Goal: Task Accomplishment & Management: Complete application form

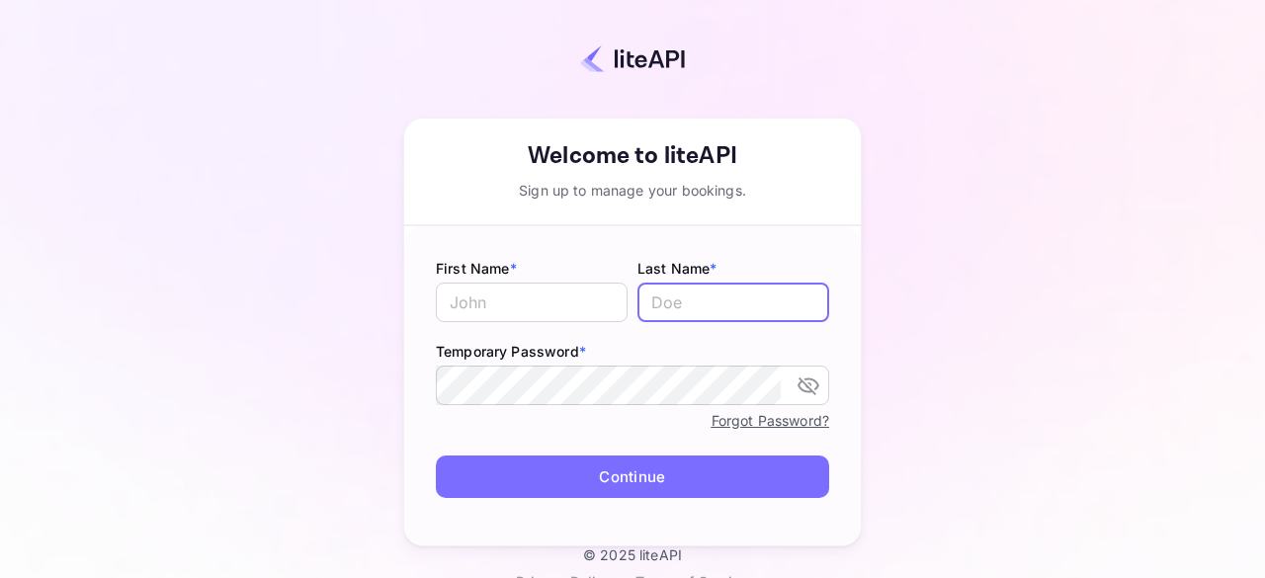
type input "[PERSON_NAME][EMAIL_ADDRESS][DOMAIN_NAME]"
click at [696, 301] on input "[PERSON_NAME][EMAIL_ADDRESS][DOMAIN_NAME]" at bounding box center [734, 303] width 192 height 40
click at [653, 312] on input "text" at bounding box center [734, 303] width 192 height 40
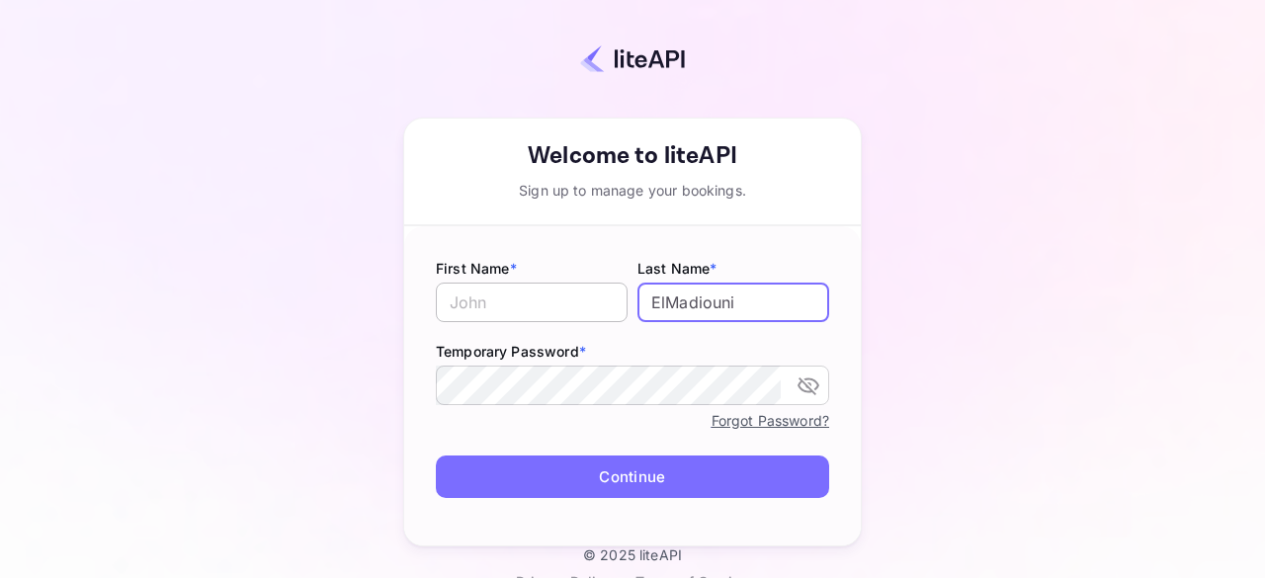
type input "ElMadiouni"
click at [503, 303] on input "text" at bounding box center [532, 303] width 192 height 40
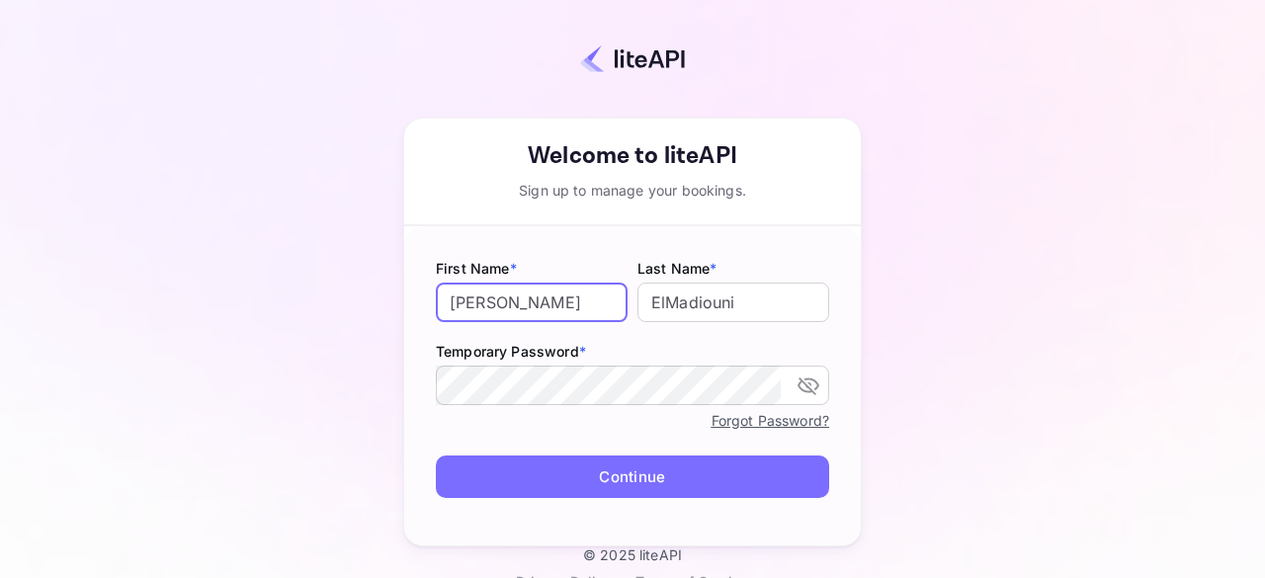
type input "[PERSON_NAME]"
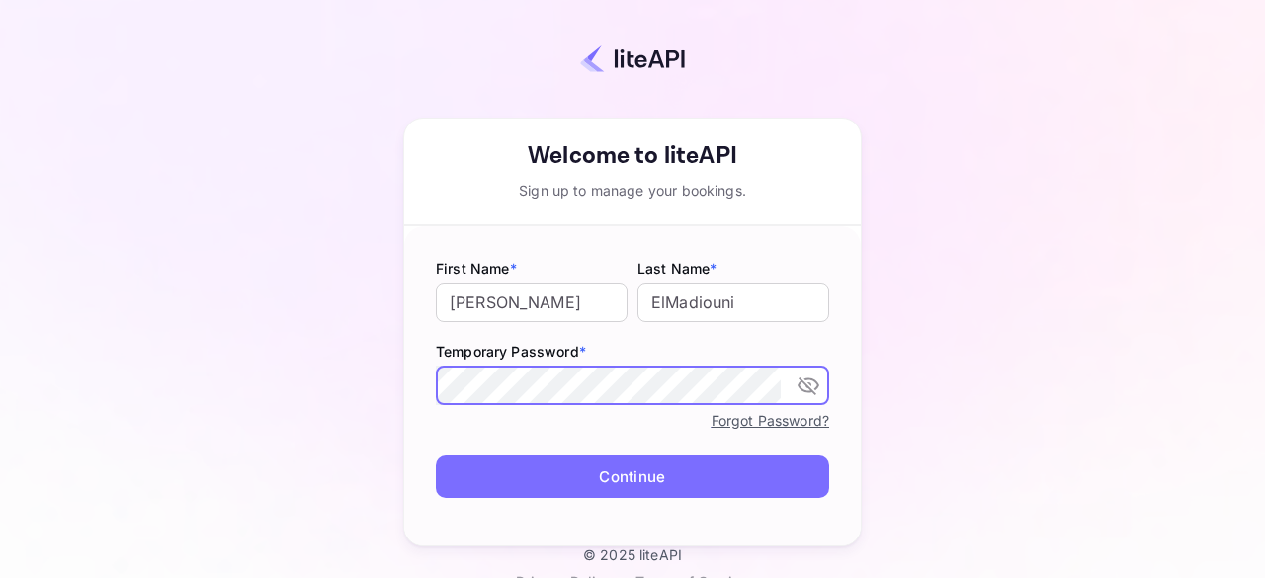
click at [802, 386] on icon "toggle password visibility" at bounding box center [809, 386] width 24 height 24
click at [460, 456] on button "Continue" at bounding box center [632, 477] width 393 height 43
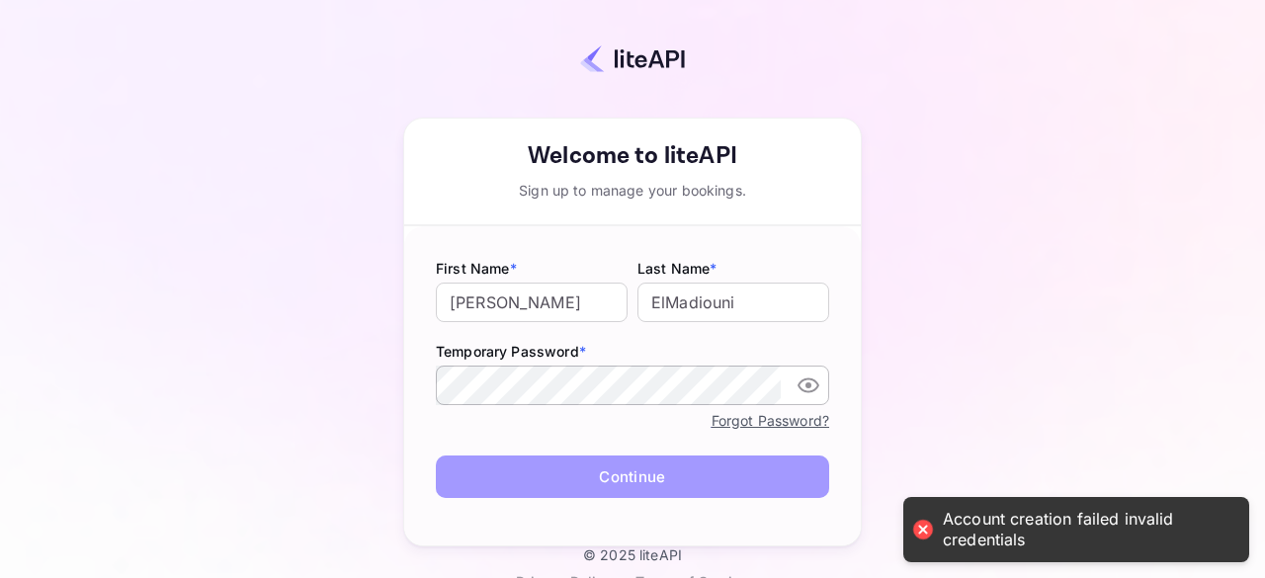
click at [650, 475] on button "Continue" at bounding box center [632, 477] width 393 height 43
click at [635, 478] on button "Continue" at bounding box center [632, 477] width 393 height 43
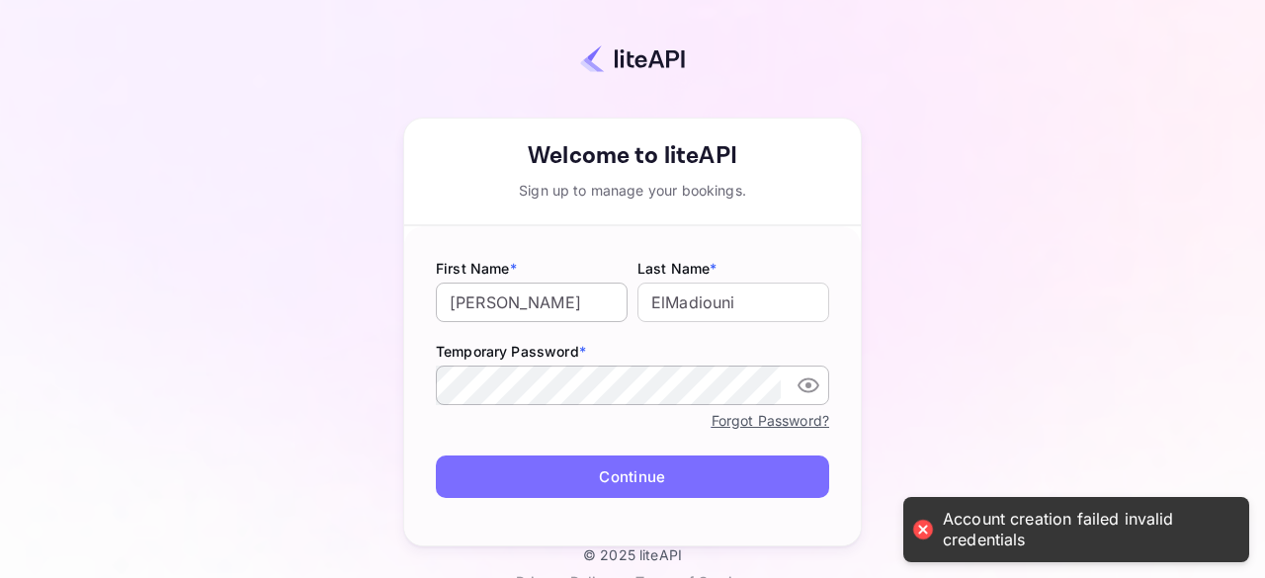
click at [548, 312] on input "[PERSON_NAME]" at bounding box center [532, 303] width 192 height 40
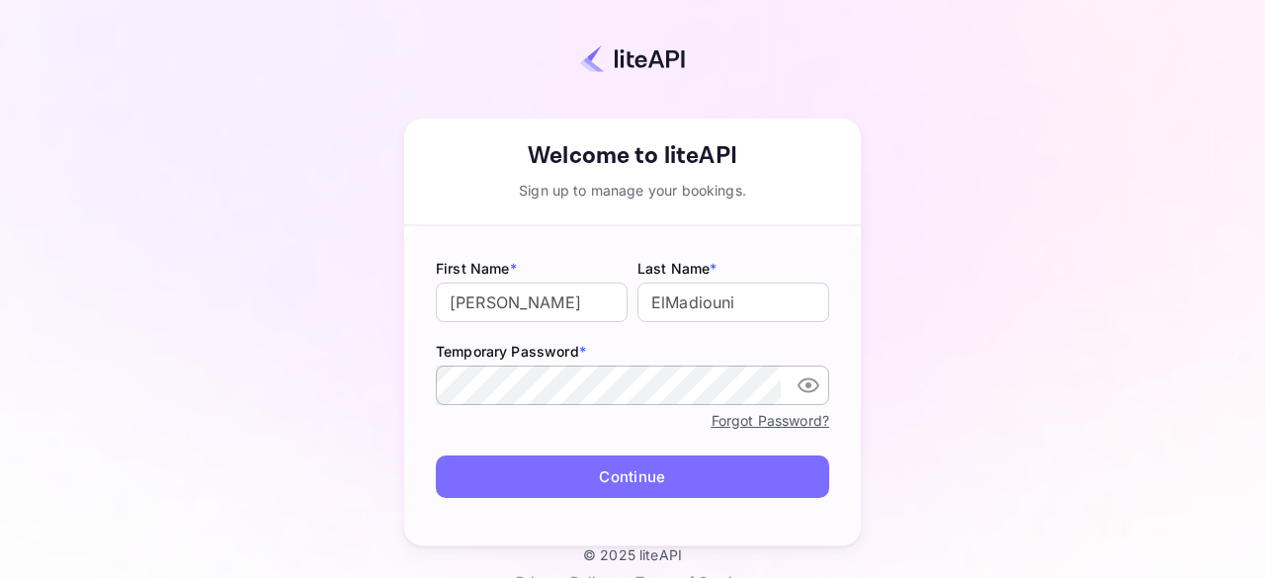
click at [436, 445] on form "First Name * [PERSON_NAME] ​ Last Name * ElMadiouni ​ Temporary Password * ​ Fo…" at bounding box center [632, 385] width 457 height 319
click at [645, 478] on button "Continue" at bounding box center [632, 477] width 393 height 43
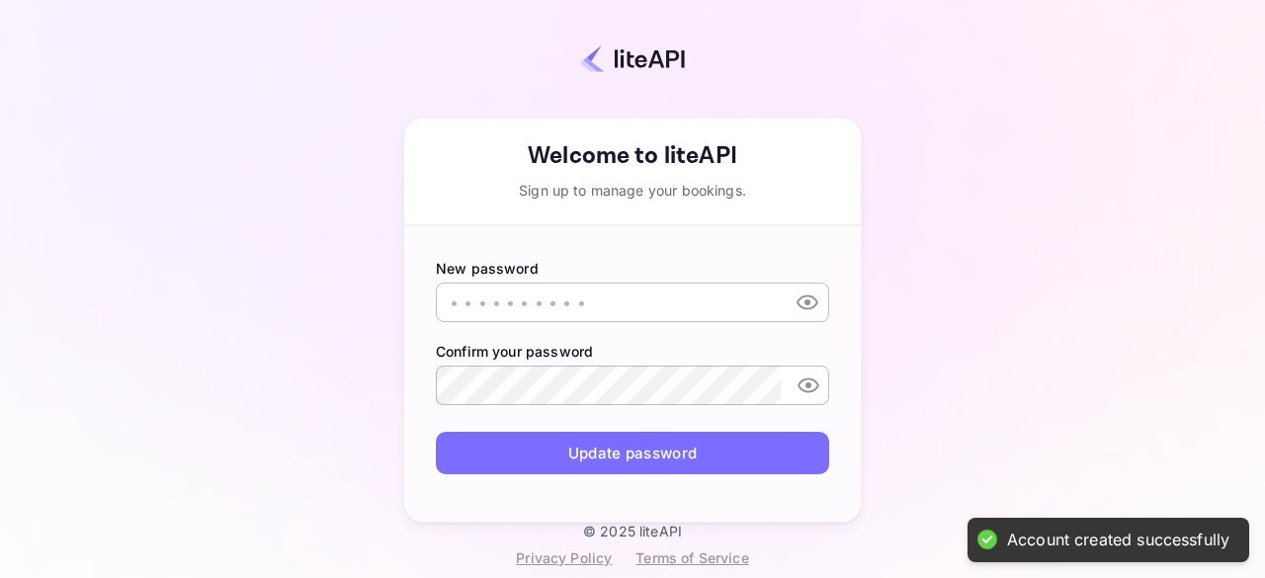
click at [539, 303] on input "text" at bounding box center [608, 303] width 344 height 40
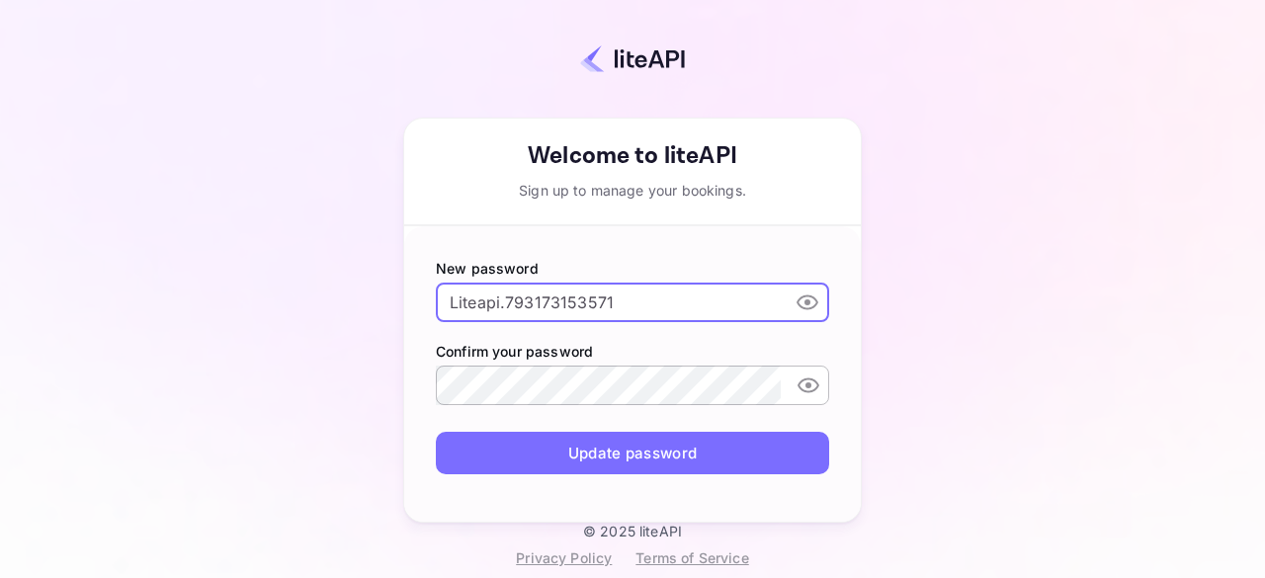
click at [539, 303] on input "Liteapi.793173153571" at bounding box center [608, 303] width 344 height 40
type input "Liteapi.793173153571"
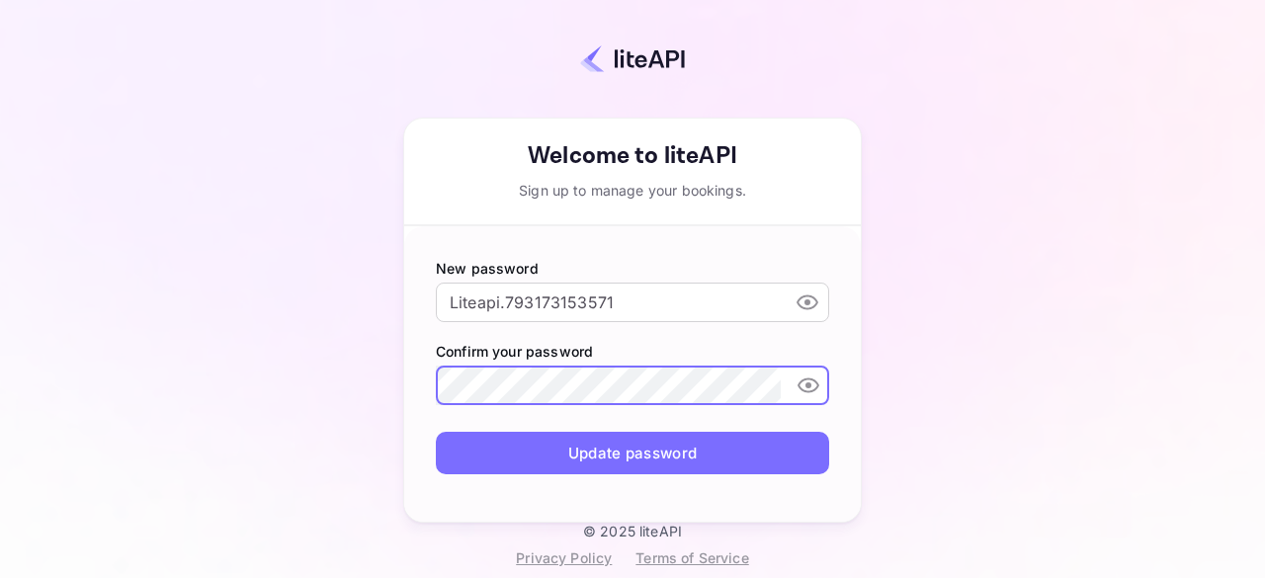
click at [496, 451] on button "Update password" at bounding box center [632, 453] width 393 height 43
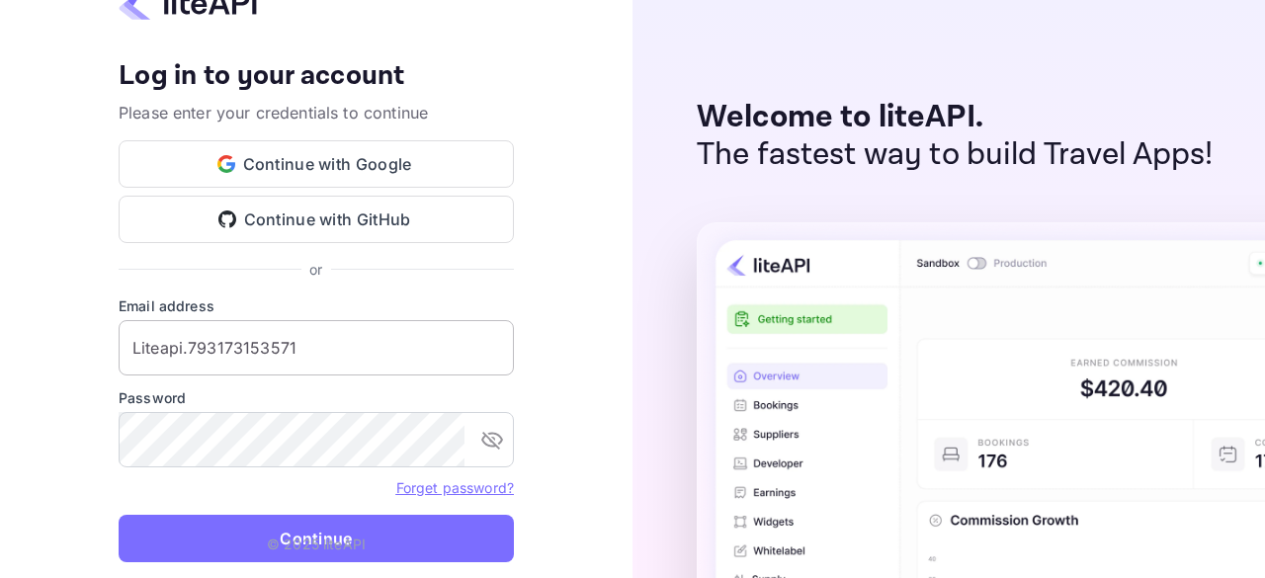
click at [259, 354] on input "Liteapi.793173153571" at bounding box center [316, 347] width 395 height 55
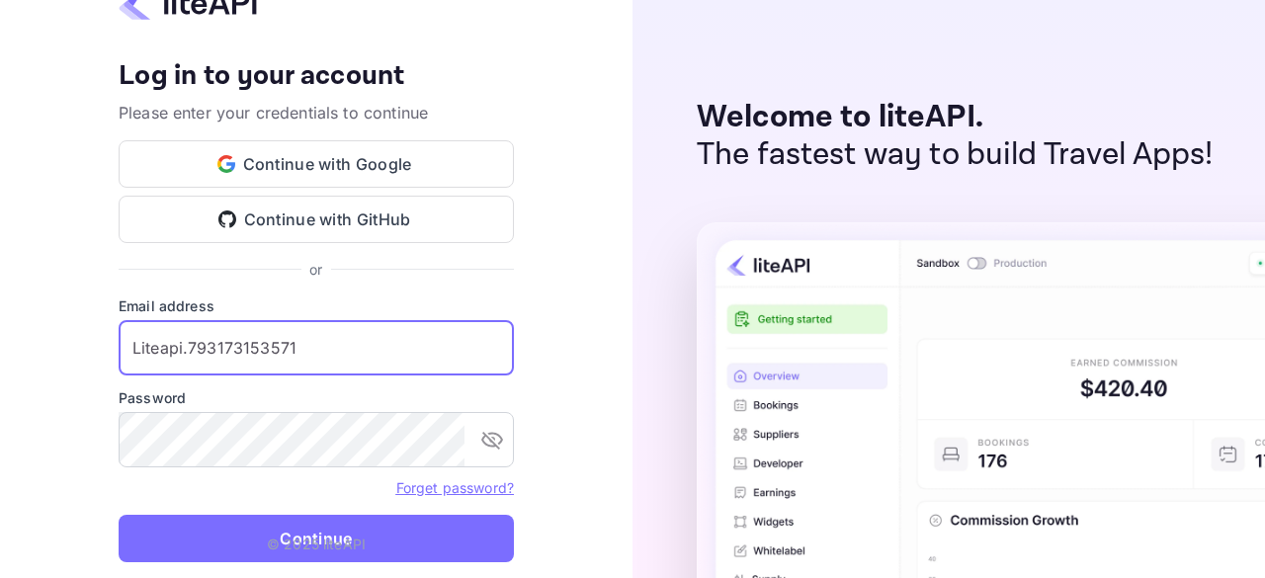
click at [259, 354] on input "Liteapi.793173153571" at bounding box center [316, 347] width 395 height 55
click at [306, 360] on input "text" at bounding box center [316, 347] width 395 height 55
paste input "[PERSON_NAME][EMAIL_ADDRESS][DOMAIN_NAME]"
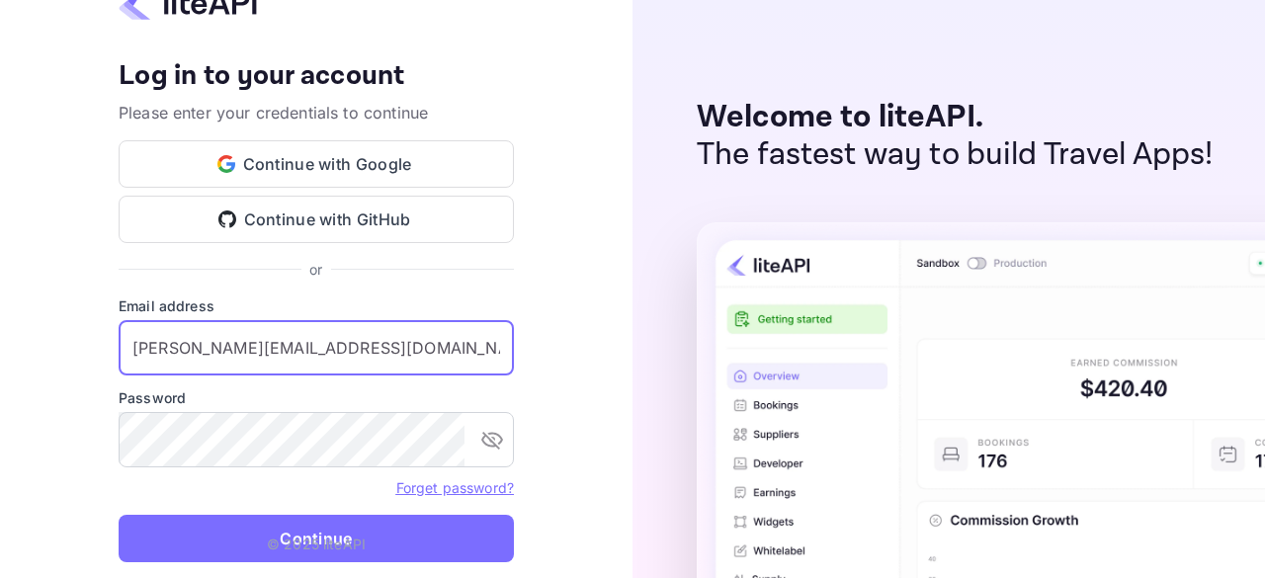
type input "[PERSON_NAME][EMAIL_ADDRESS][DOMAIN_NAME]"
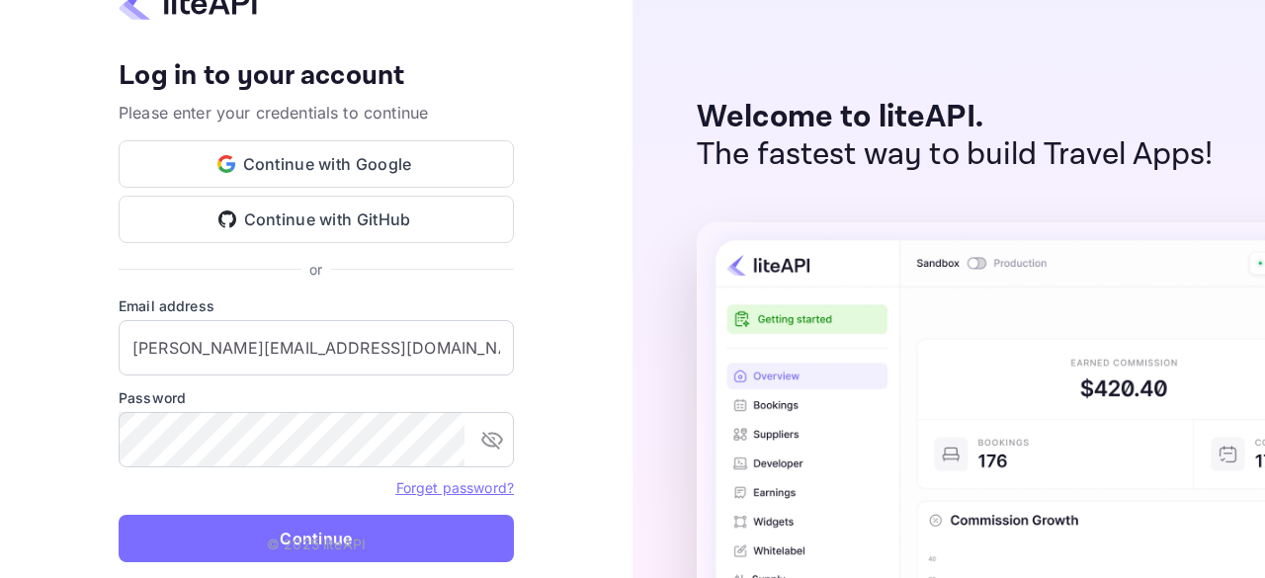
click at [331, 546] on p "© 2025 liteAPI" at bounding box center [316, 544] width 99 height 21
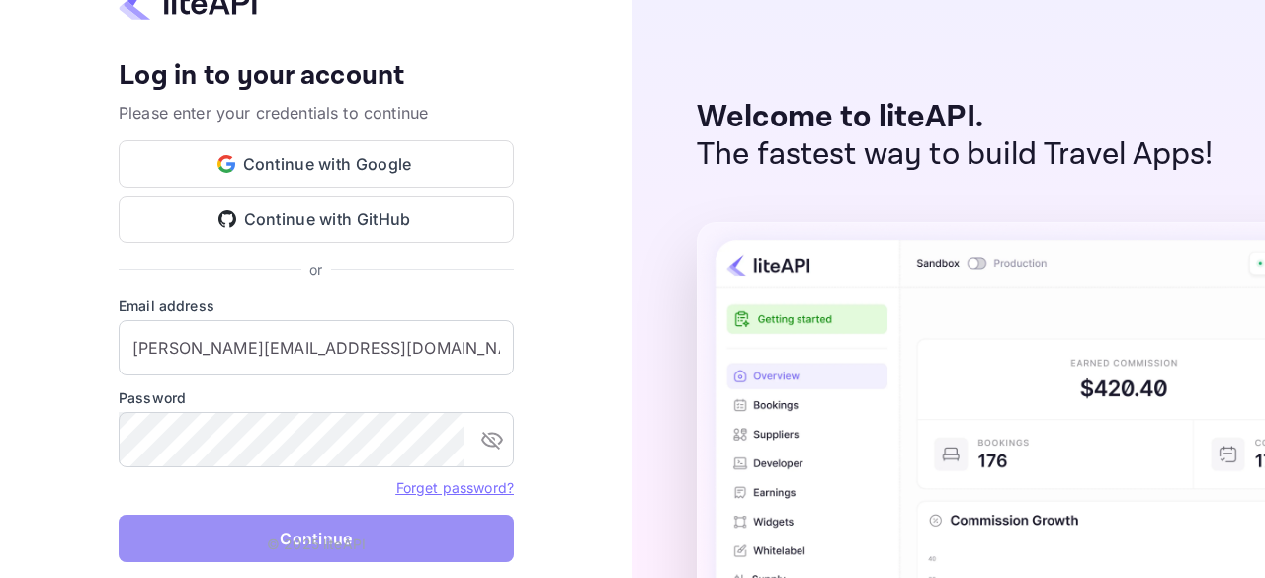
click at [245, 535] on button "Continue" at bounding box center [316, 538] width 395 height 47
